Goal: Transaction & Acquisition: Purchase product/service

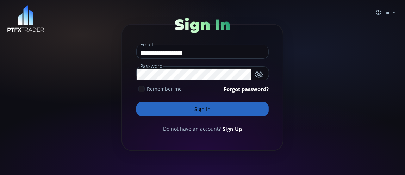
click at [196, 108] on button "Sign In" at bounding box center [202, 109] width 132 height 14
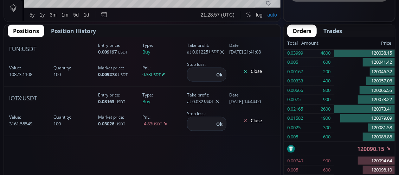
scroll to position [387, 0]
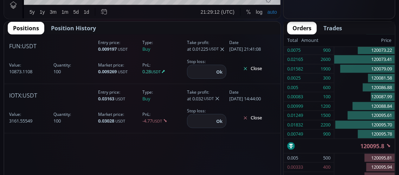
click at [65, 27] on span "Position History" at bounding box center [73, 28] width 45 height 8
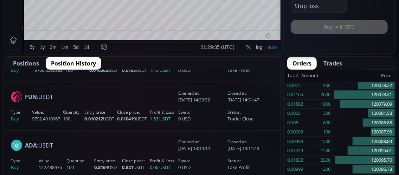
scroll to position [106, 0]
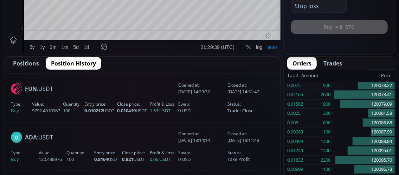
click at [29, 62] on span "Positions" at bounding box center [26, 63] width 26 height 8
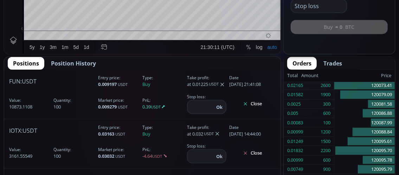
click at [19, 82] on b "FUN" at bounding box center [14, 81] width 11 height 8
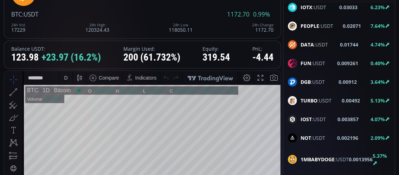
scroll to position [986, 0]
click at [309, 59] on b "FUN" at bounding box center [306, 62] width 11 height 7
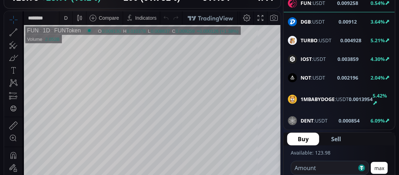
scroll to position [141, 0]
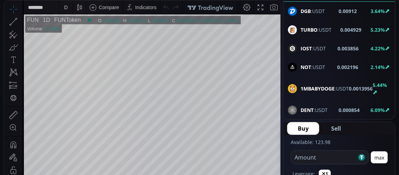
click at [67, 9] on div "D" at bounding box center [66, 8] width 4 height 6
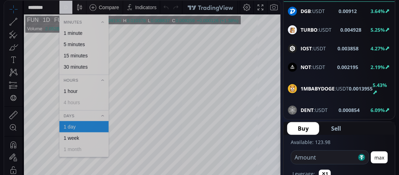
click at [81, 33] on div "1 minute" at bounding box center [73, 33] width 19 height 6
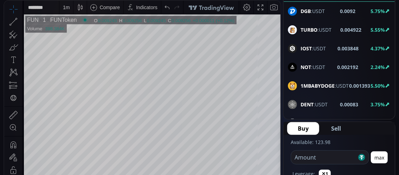
click at [66, 9] on div "1 m" at bounding box center [66, 8] width 7 height 6
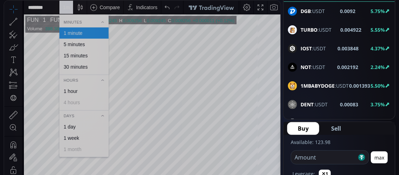
click at [75, 67] on div "30 minutes" at bounding box center [76, 67] width 24 height 6
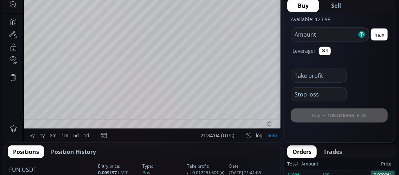
scroll to position [246, 0]
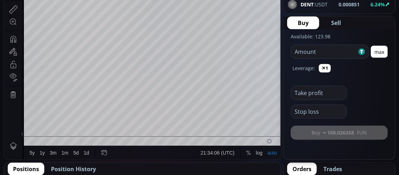
click at [298, 53] on input "number" at bounding box center [324, 51] width 66 height 13
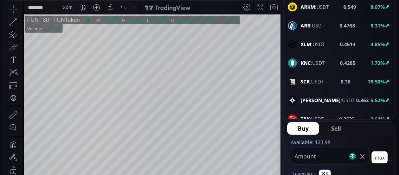
scroll to position [563, 0]
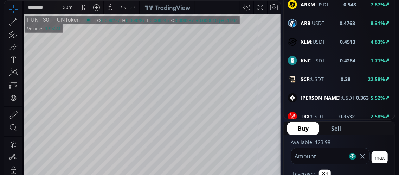
type input "***"
click at [313, 75] on span "SCR :USDT" at bounding box center [312, 78] width 23 height 7
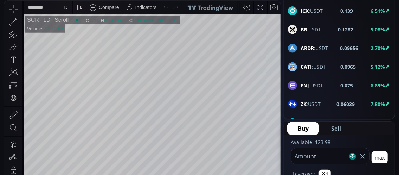
scroll to position [810, 0]
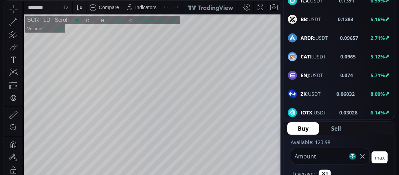
click at [320, 71] on span "ENJ :USDT" at bounding box center [312, 74] width 23 height 7
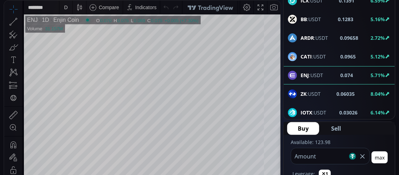
click at [66, 8] on div "D" at bounding box center [66, 8] width 4 height 6
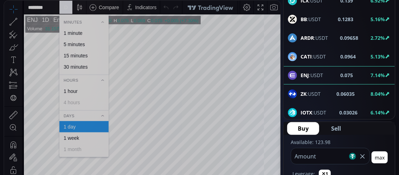
click at [75, 31] on div "1 minute" at bounding box center [73, 33] width 19 height 6
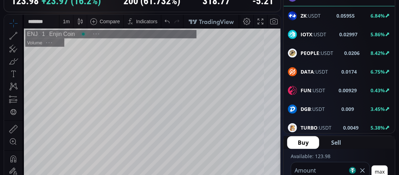
scroll to position [141, 0]
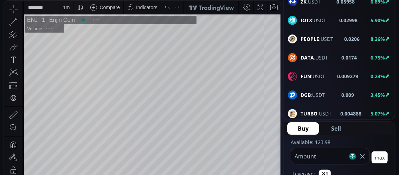
click at [68, 10] on div "1 m" at bounding box center [66, 8] width 7 height 6
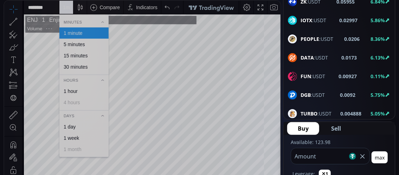
click at [72, 55] on div "15 minutes" at bounding box center [76, 56] width 24 height 6
